Goal: Information Seeking & Learning: Find specific fact

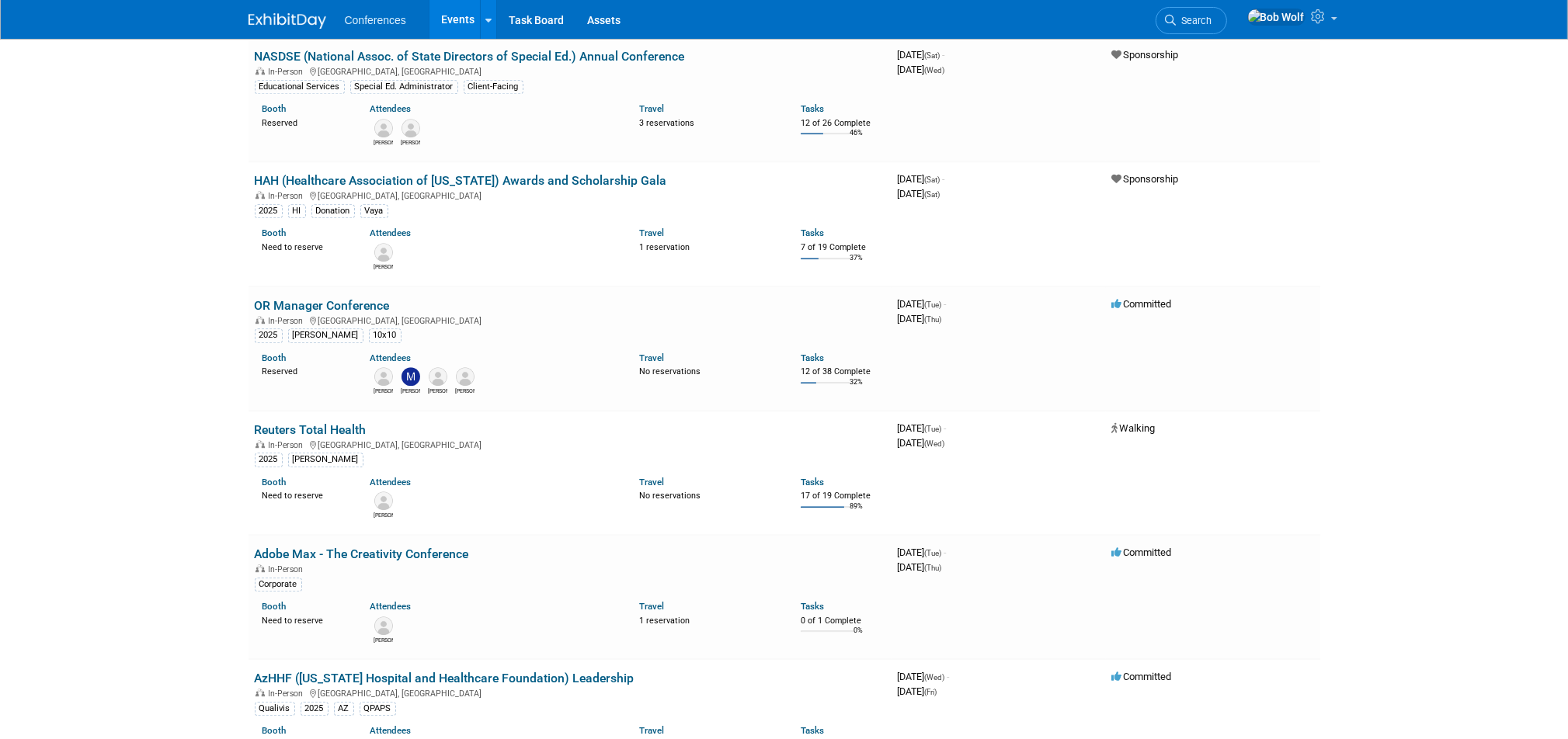
scroll to position [6369, 0]
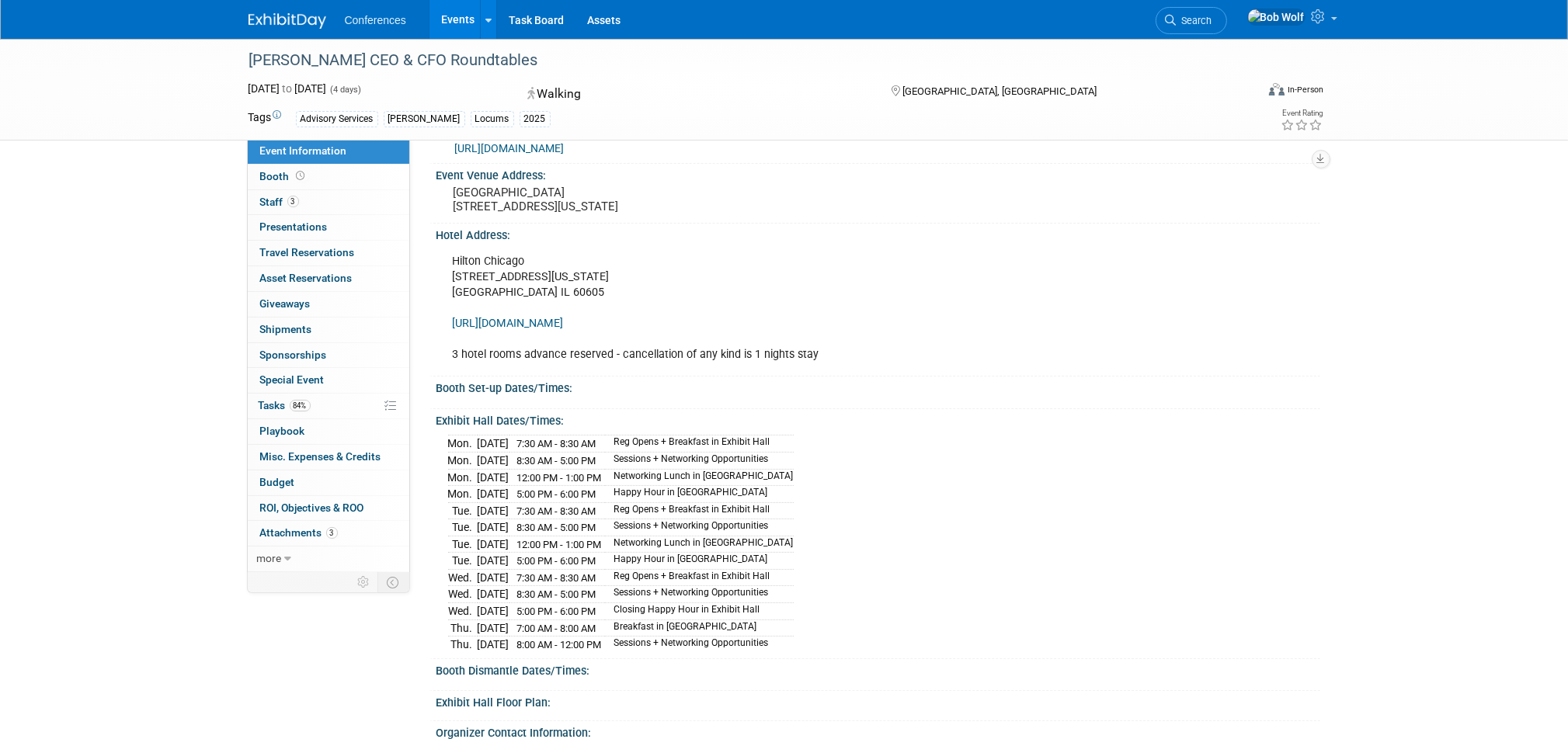
scroll to position [607, 0]
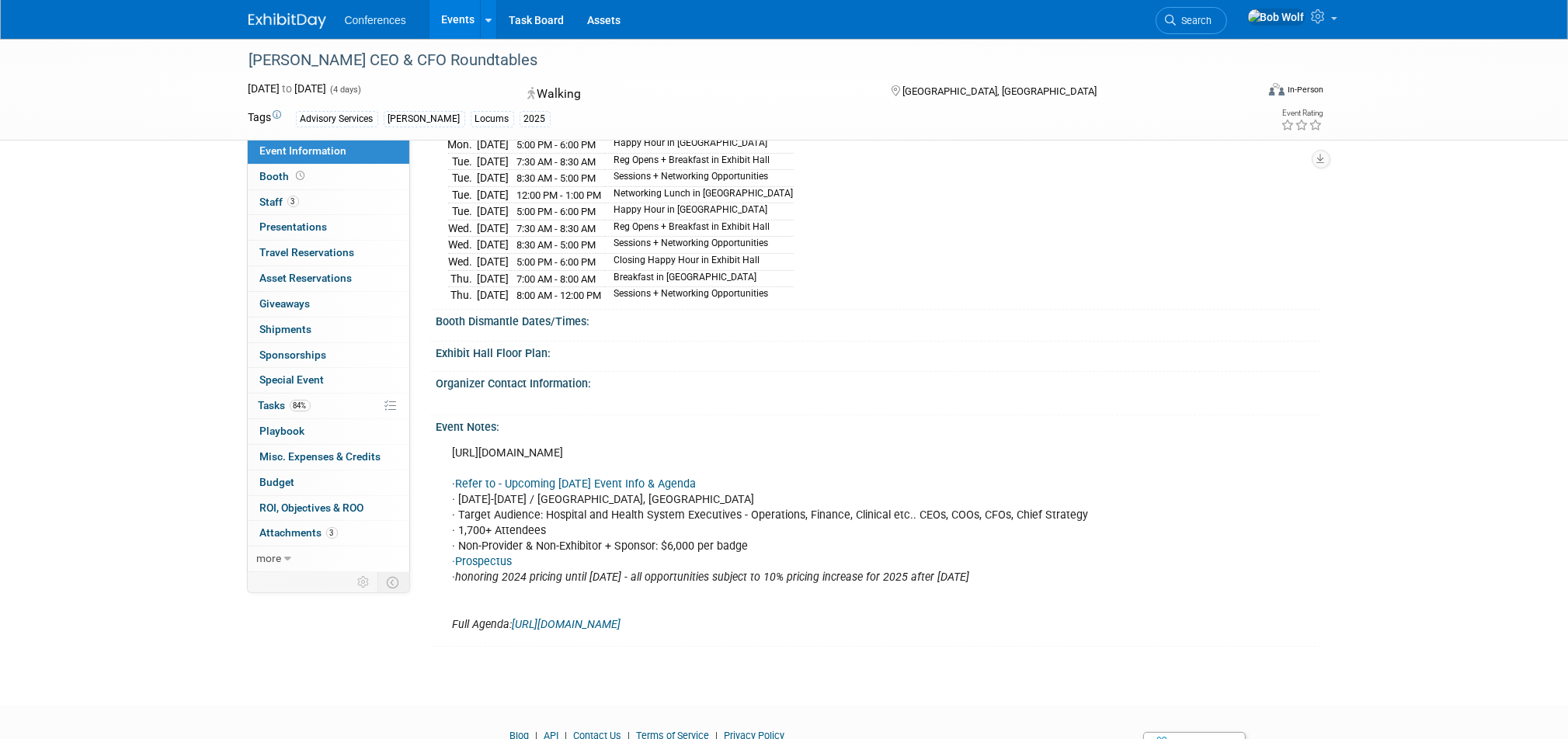
click at [450, 17] on link "Events" at bounding box center [457, 19] width 57 height 39
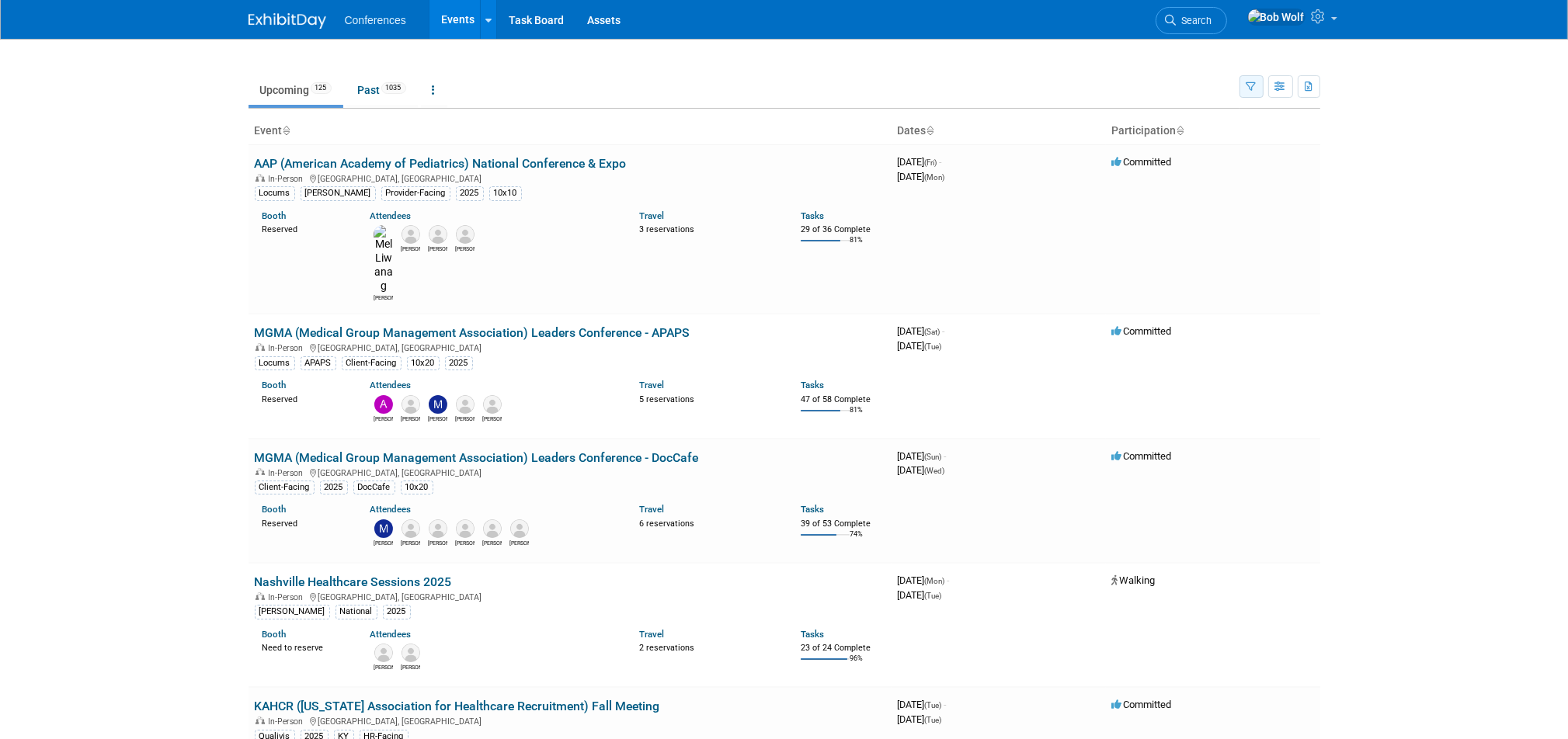
click at [1247, 83] on icon "button" at bounding box center [1251, 87] width 10 height 10
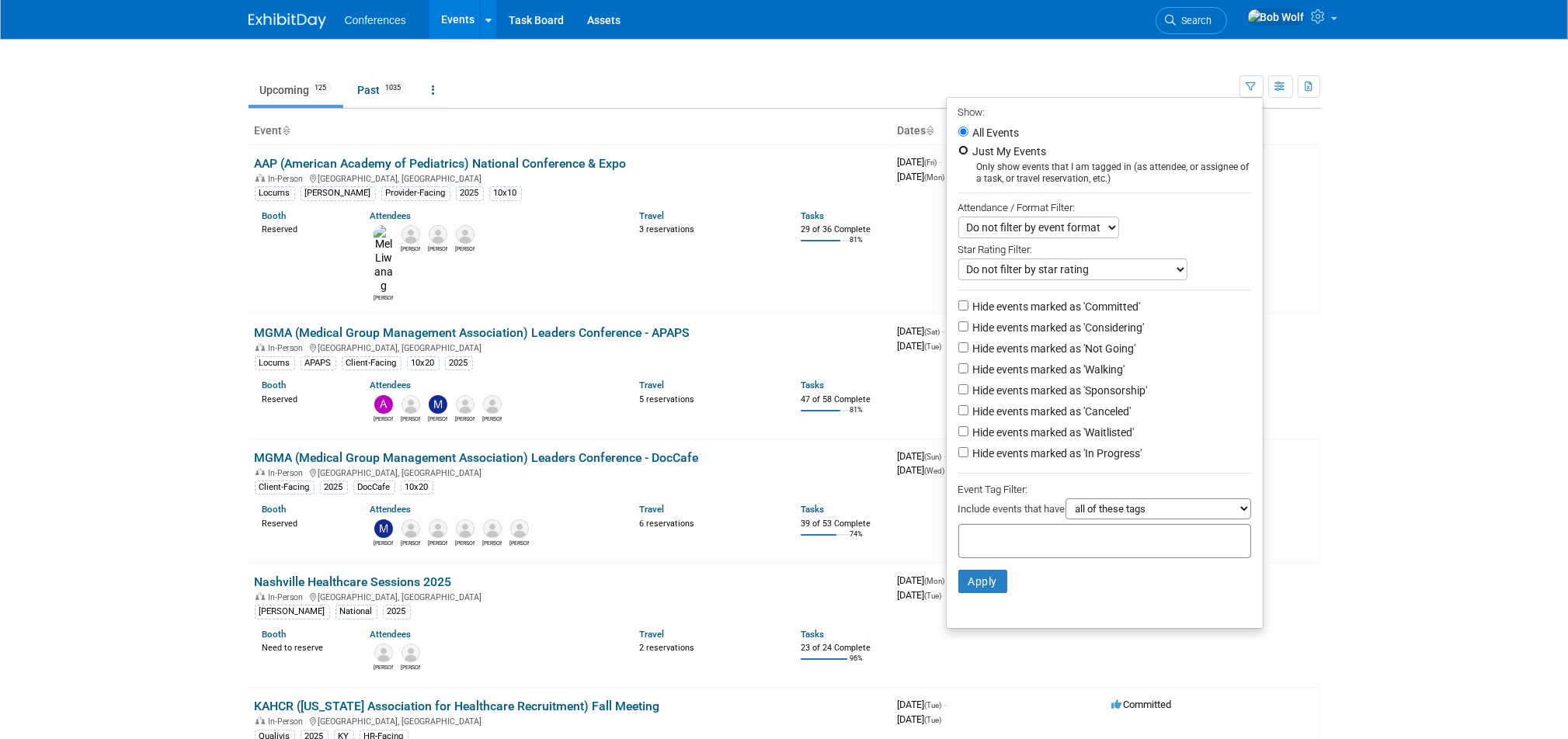
click at [959, 148] on input "Just My Events" at bounding box center [963, 150] width 10 height 10
radio input "true"
click at [983, 583] on button "Apply" at bounding box center [984, 581] width 50 height 23
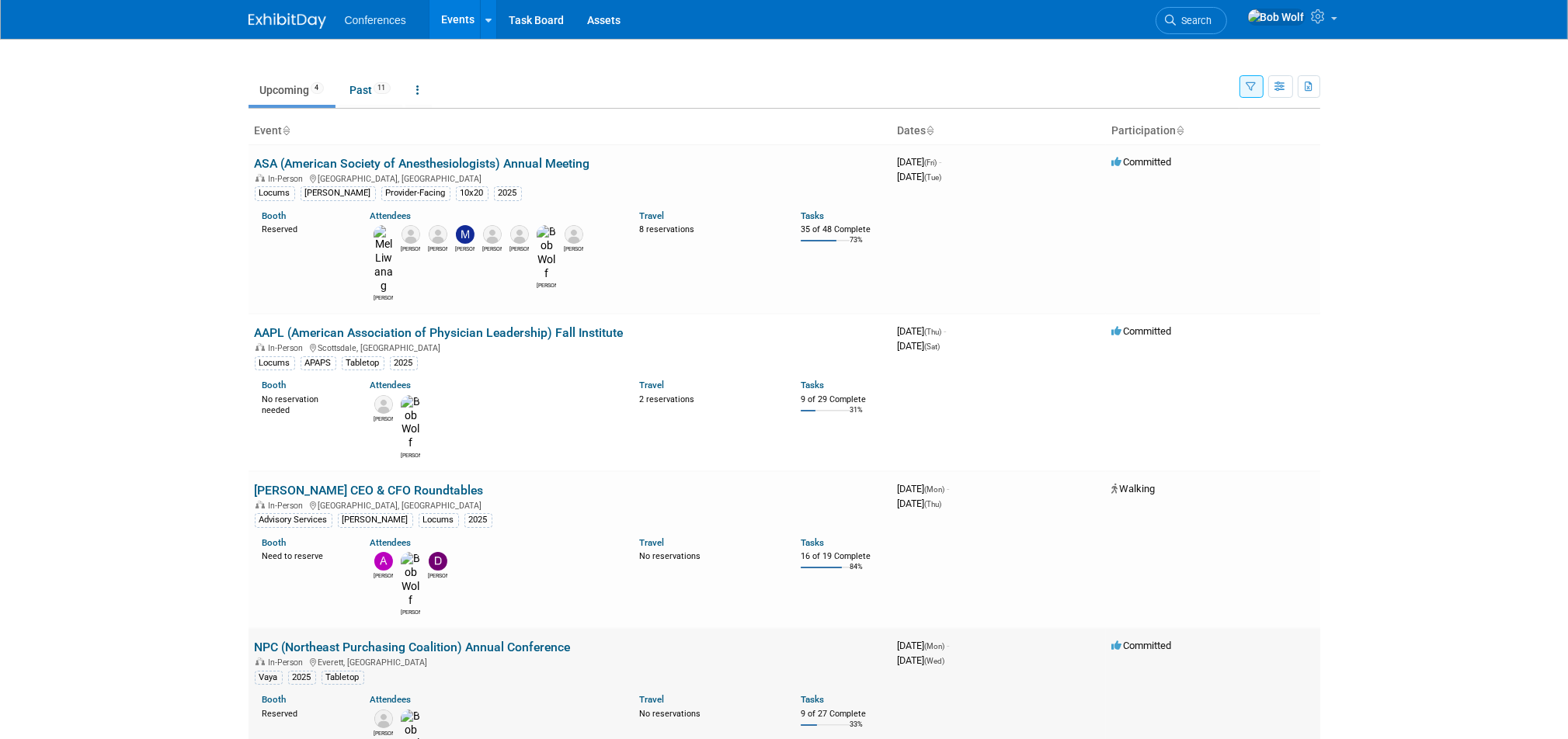
click at [373, 640] on link "NPC (Northeast Purchasing Coalition) Annual Conference" at bounding box center [413, 647] width 316 height 15
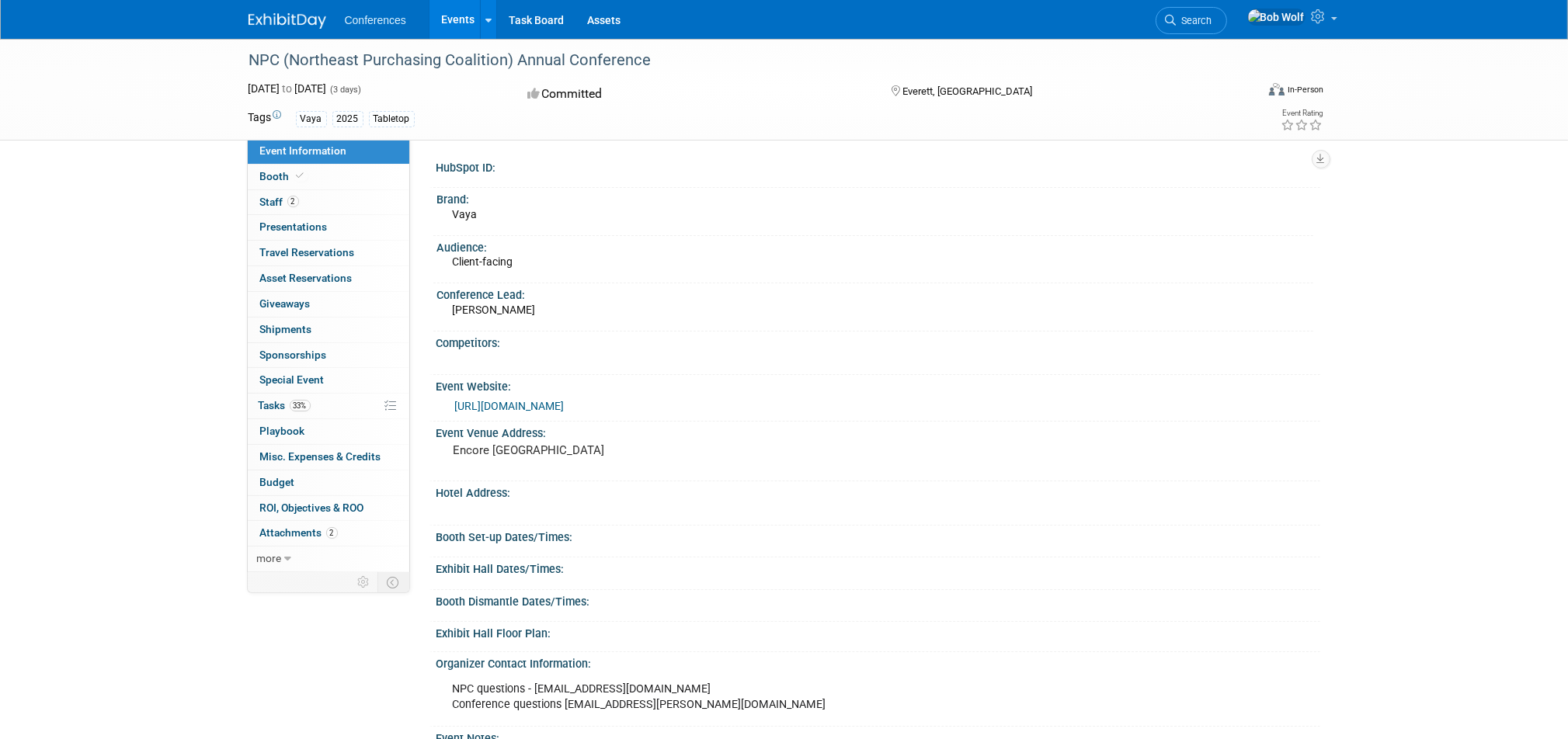
click at [476, 449] on pre "Encore [GEOGRAPHIC_DATA]" at bounding box center [620, 450] width 334 height 14
drag, startPoint x: 476, startPoint y: 449, endPoint x: 543, endPoint y: 447, distance: 67.0
click at [543, 447] on pre "Encore [GEOGRAPHIC_DATA]" at bounding box center [620, 450] width 334 height 14
copy pre "Encore [GEOGRAPHIC_DATA]"
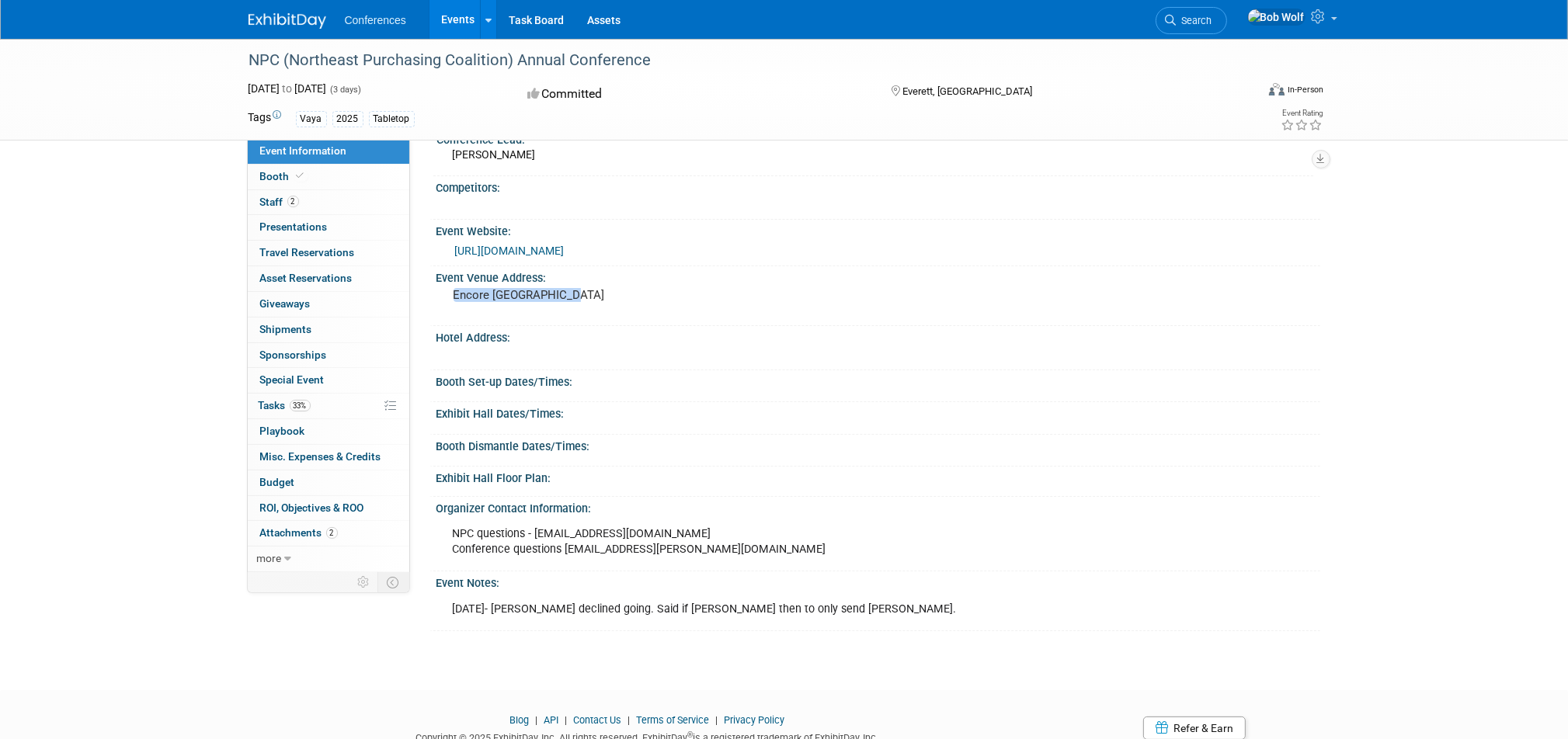
click at [565, 251] on link "[URL][DOMAIN_NAME]" at bounding box center [510, 250] width 109 height 12
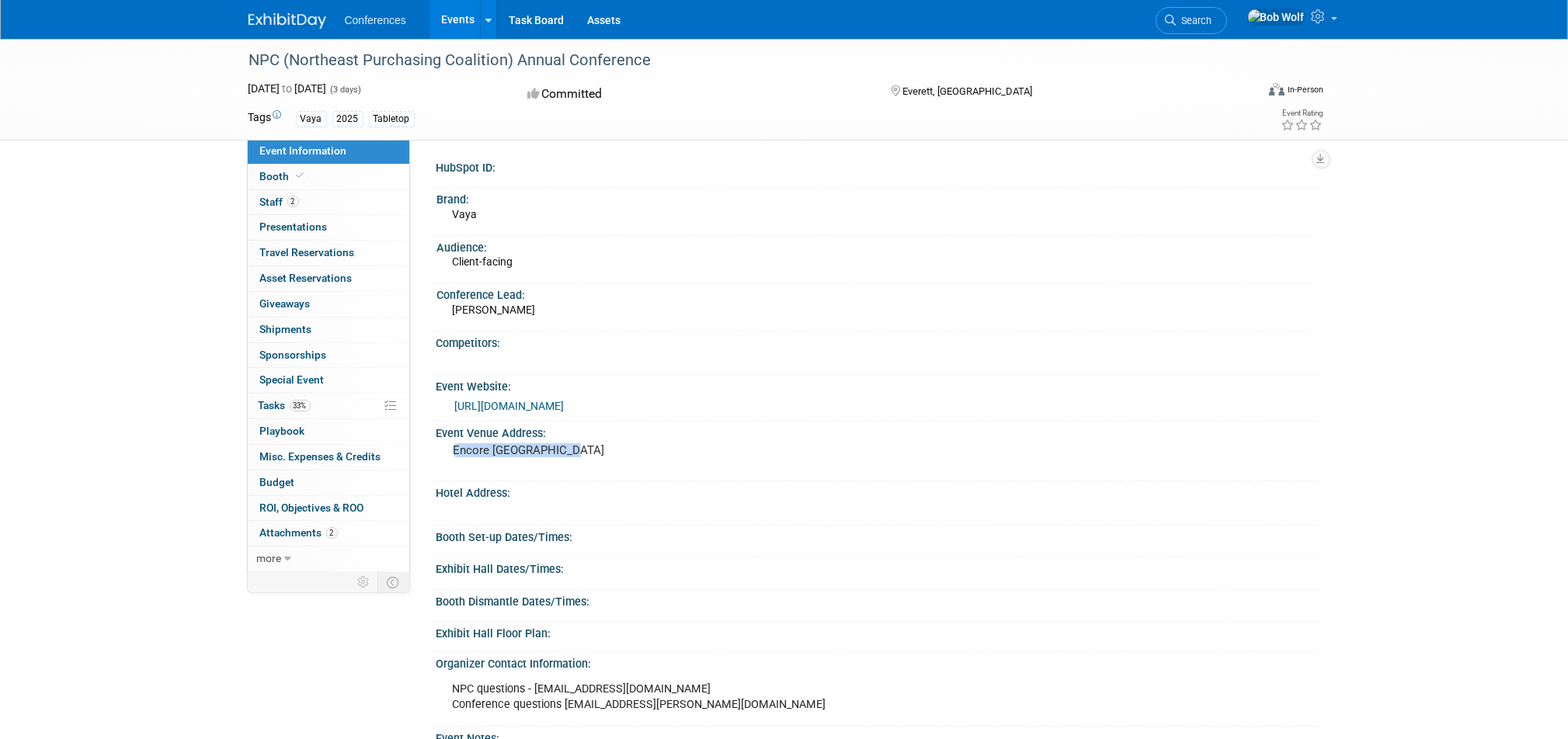
scroll to position [211, 0]
